Goal: Task Accomplishment & Management: Use online tool/utility

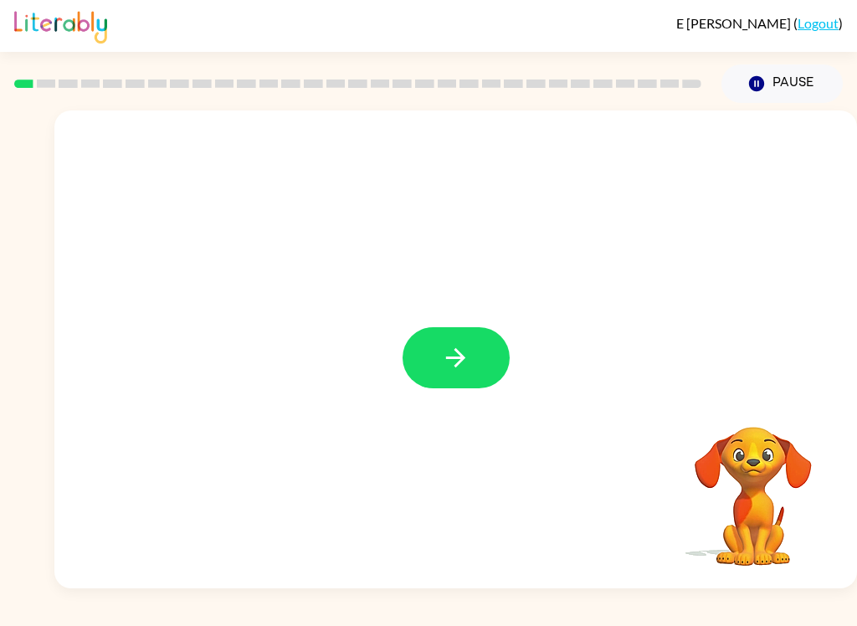
click at [477, 357] on button "button" at bounding box center [456, 357] width 107 height 61
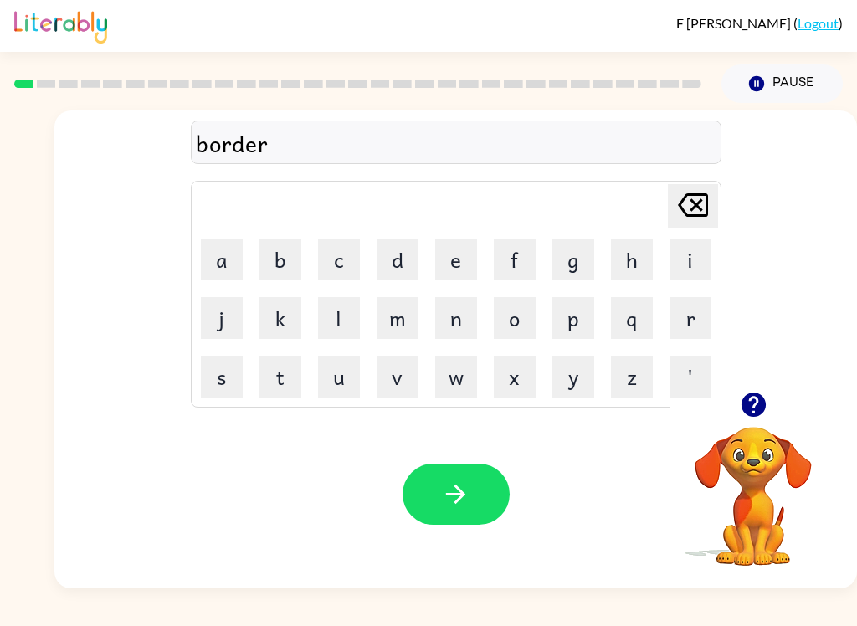
click at [460, 488] on icon "button" at bounding box center [455, 494] width 29 height 29
click at [444, 496] on icon "button" at bounding box center [455, 494] width 29 height 29
click at [686, 196] on icon at bounding box center [693, 204] width 30 height 23
click at [685, 196] on icon at bounding box center [693, 204] width 30 height 23
click at [704, 198] on icon "[PERSON_NAME] last character input" at bounding box center [693, 205] width 40 height 40
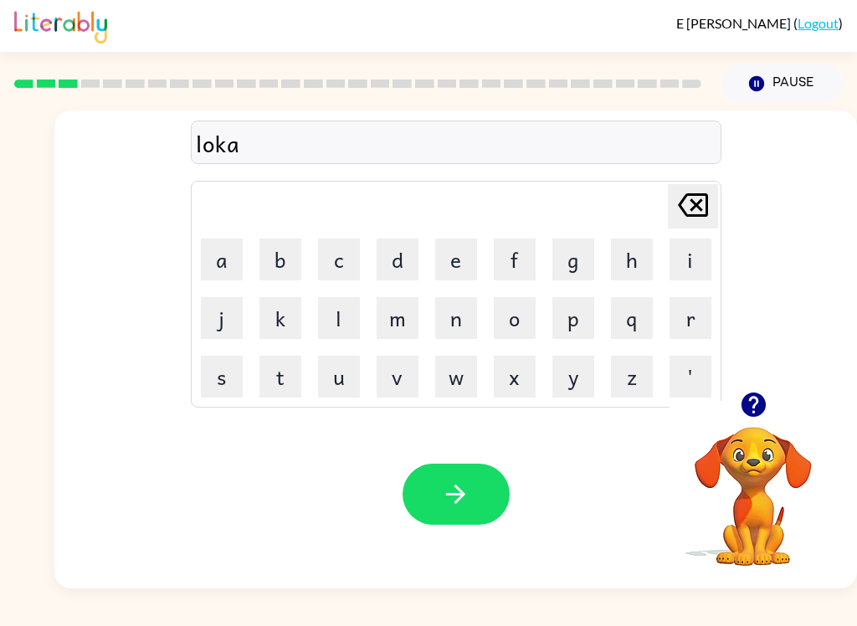
click at [704, 198] on icon "[PERSON_NAME] last character input" at bounding box center [693, 205] width 40 height 40
click at [691, 189] on icon "[PERSON_NAME] last character input" at bounding box center [693, 205] width 40 height 40
click at [690, 188] on icon "[PERSON_NAME] last character input" at bounding box center [693, 205] width 40 height 40
click at [459, 480] on icon "button" at bounding box center [455, 494] width 29 height 29
click at [468, 482] on icon "button" at bounding box center [455, 494] width 29 height 29
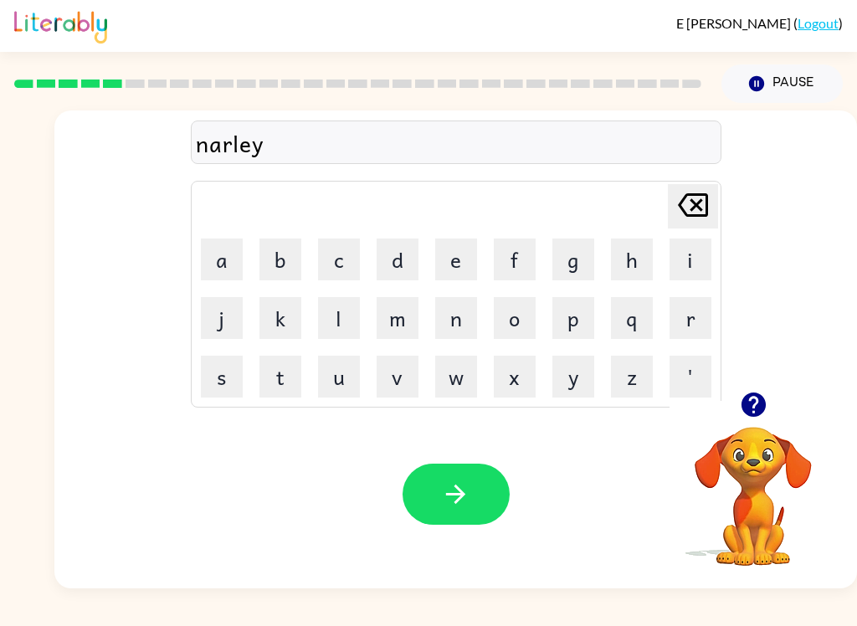
click at [464, 484] on icon "button" at bounding box center [455, 494] width 29 height 29
click at [470, 486] on icon "button" at bounding box center [455, 494] width 29 height 29
click at [459, 513] on button "button" at bounding box center [456, 494] width 107 height 61
click at [469, 466] on button "button" at bounding box center [456, 494] width 107 height 61
click at [465, 507] on icon "button" at bounding box center [455, 494] width 29 height 29
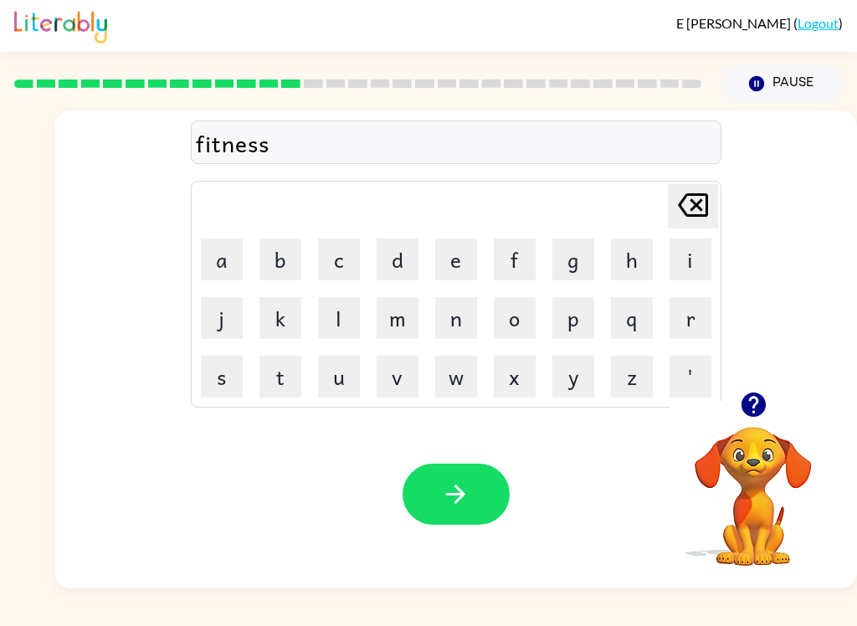
click at [458, 483] on icon "button" at bounding box center [455, 494] width 29 height 29
click at [455, 460] on div "Your browser must support playing .mp4 files to use Literably. Please try using…" at bounding box center [455, 494] width 803 height 188
click at [475, 522] on button "button" at bounding box center [456, 494] width 107 height 61
click at [445, 482] on icon "button" at bounding box center [455, 494] width 29 height 29
